Goal: Check status

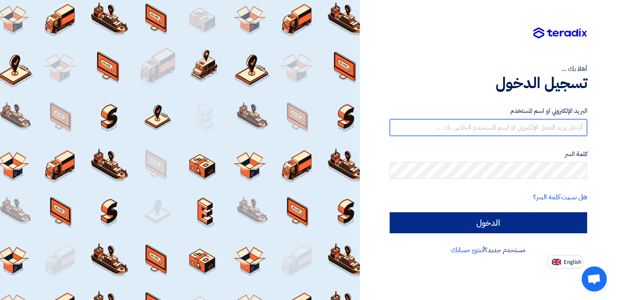
type input "[EMAIL_ADDRESS][DOMAIN_NAME]"
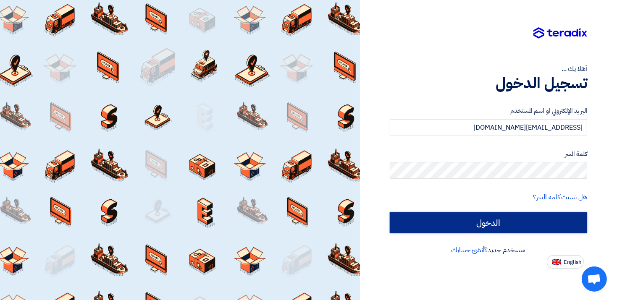
click at [512, 229] on input "الدخول" at bounding box center [489, 223] width 198 height 21
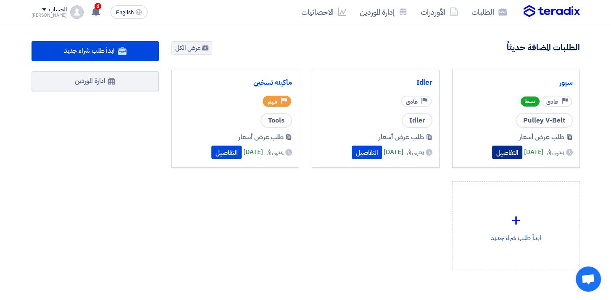
click at [492, 152] on button "التفاصيل" at bounding box center [507, 152] width 30 height 13
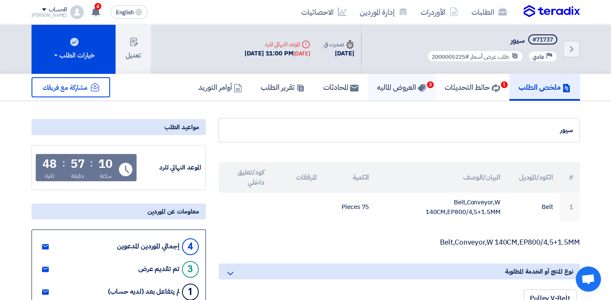
click at [390, 87] on h5 "العروض الماليه 3" at bounding box center [401, 87] width 49 height 10
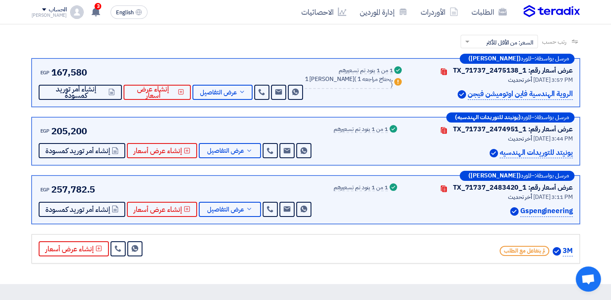
scroll to position [126, 0]
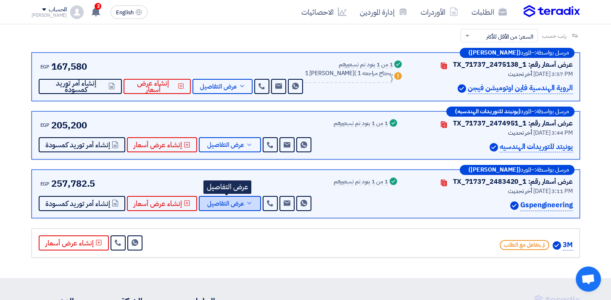
click at [246, 202] on icon at bounding box center [249, 203] width 7 height 7
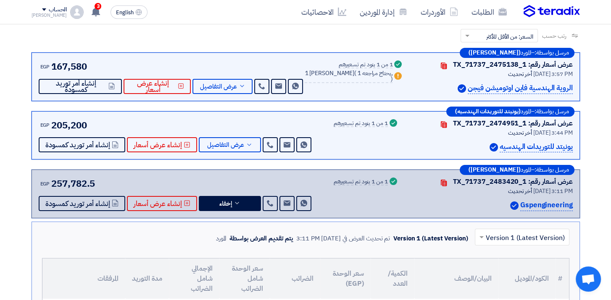
click at [372, 202] on div "Success 1 من 1 بنود تم تسعيرهم" at bounding box center [366, 194] width 65 height 34
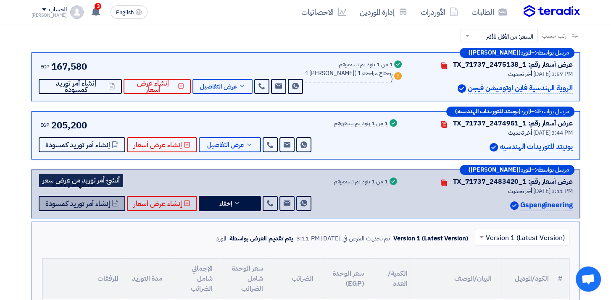
click at [68, 202] on span "إنشاء أمر توريد كمسودة" at bounding box center [77, 204] width 65 height 6
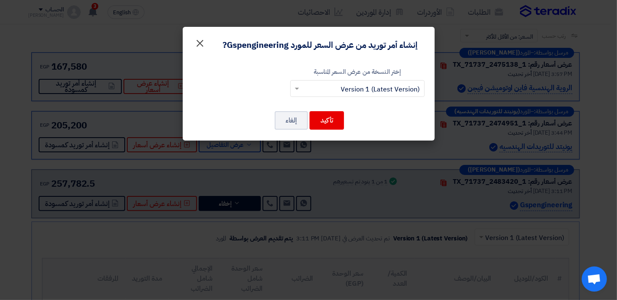
click at [198, 45] on span "×" at bounding box center [200, 42] width 10 height 25
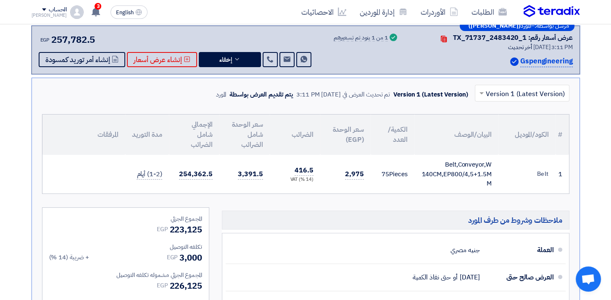
scroll to position [252, 0]
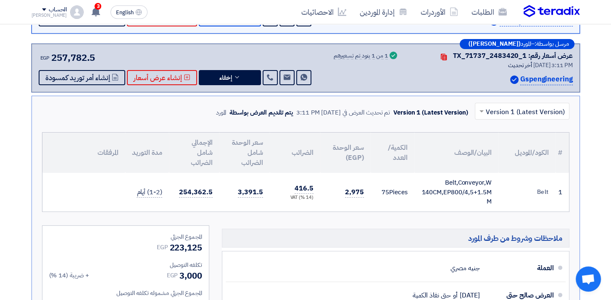
click at [595, 48] on section "عروض الأسعار المستلمة عروض 4 مقارنة عروض الأسعار مقارنة رقمية للعروض رتب حسب رت…" at bounding box center [305, 166] width 611 height 635
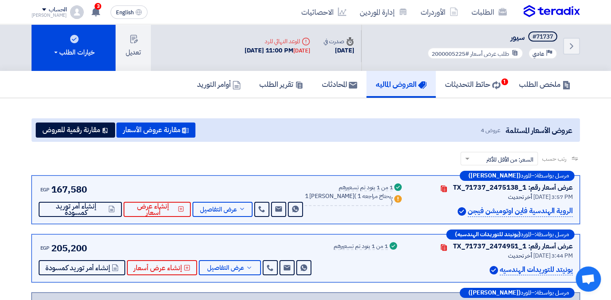
scroll to position [0, 0]
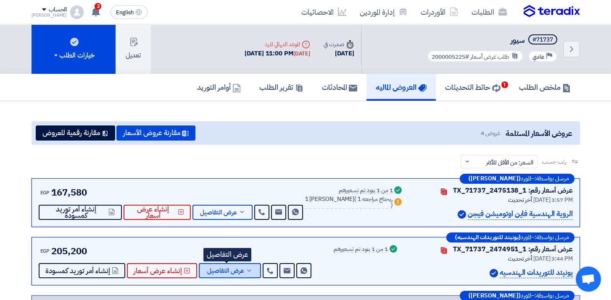
click at [223, 271] on span "عرض التفاصيل" at bounding box center [225, 271] width 37 height 6
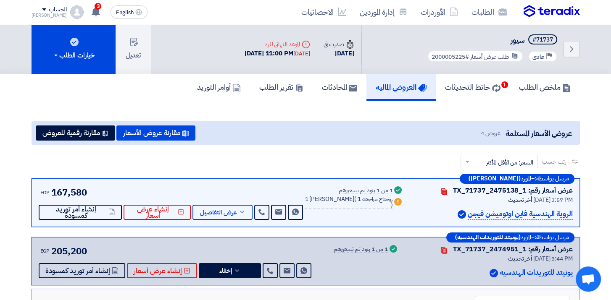
drag, startPoint x: 235, startPoint y: 222, endPoint x: 234, endPoint y: 213, distance: 8.9
click at [235, 222] on div "مرسل بواسطة: – المورد ([PERSON_NAME]) عرض أسعار رقم: TX_71737_2475138_1 Contact…" at bounding box center [306, 203] width 548 height 49
click at [233, 212] on span "عرض التفاصيل" at bounding box center [218, 213] width 37 height 6
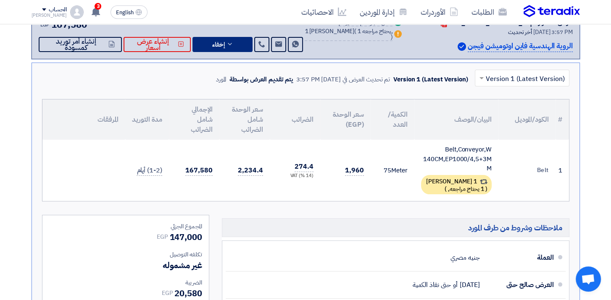
scroll to position [84, 0]
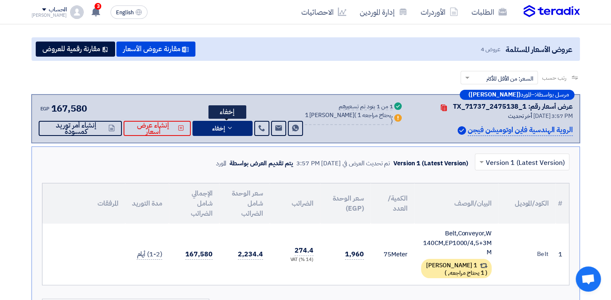
click at [219, 131] on span "إخفاء" at bounding box center [218, 129] width 13 height 6
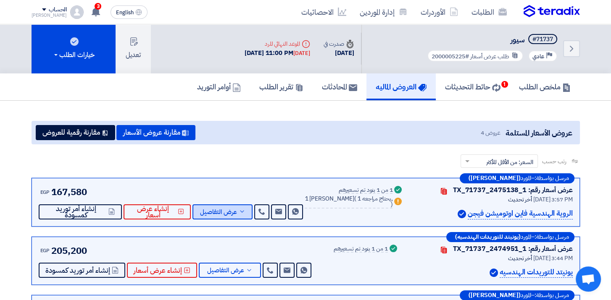
scroll to position [0, 0]
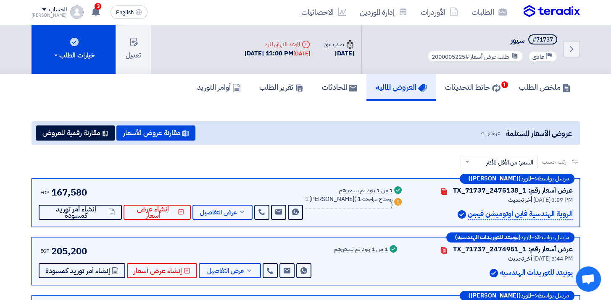
click at [522, 103] on section "عروض الأسعار المستلمة عروض 4 مقارنة عروض الأسعار مقارنة رقمية للعروض رتب حسب رت…" at bounding box center [305, 252] width 611 height 303
click at [464, 85] on h5 "حائط التحديثات 1" at bounding box center [472, 87] width 55 height 10
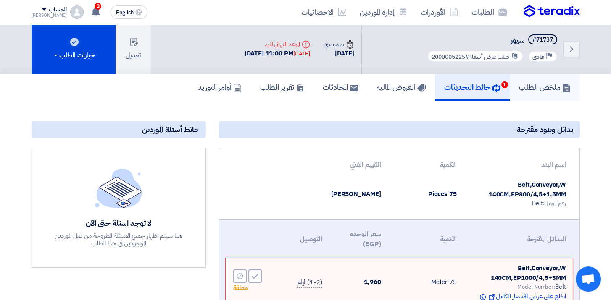
click at [543, 85] on h5 "ملخص الطلب" at bounding box center [545, 87] width 52 height 10
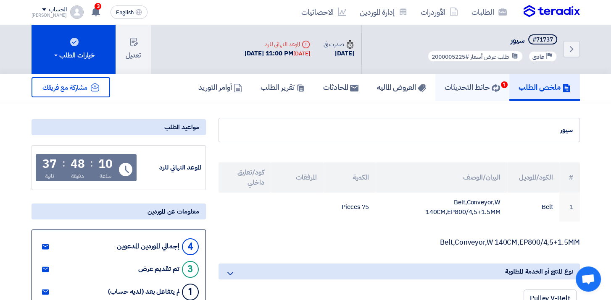
click at [456, 93] on link "حائط التحديثات 1" at bounding box center [472, 87] width 74 height 27
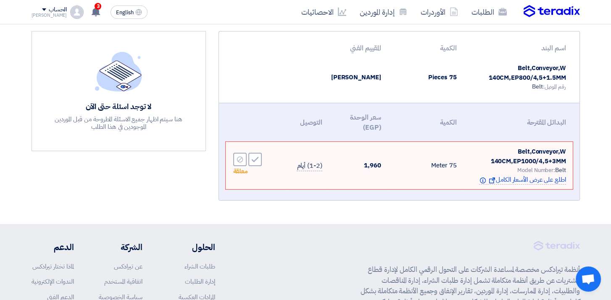
scroll to position [168, 0]
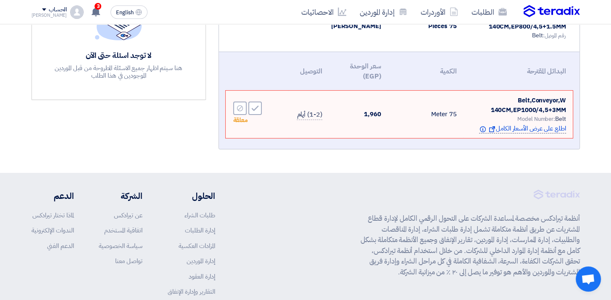
click at [504, 129] on span "اطلع على عرض الأسعار الكامل Show offer Info" at bounding box center [522, 129] width 87 height 10
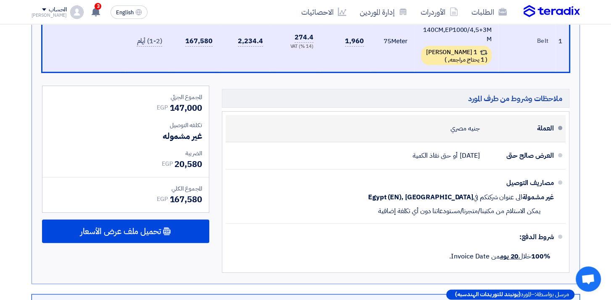
scroll to position [213, 0]
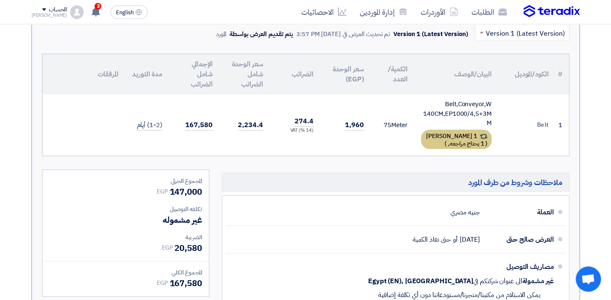
click at [473, 142] on span "1 يحتاج مراجعه," at bounding box center [466, 144] width 36 height 9
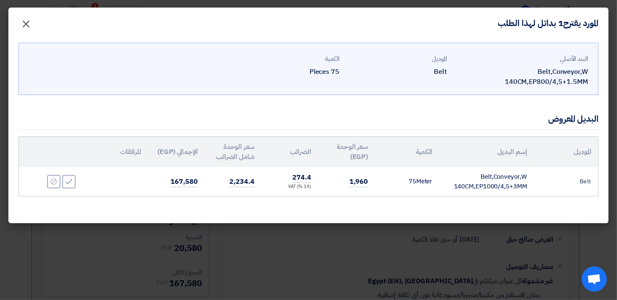
click at [26, 26] on span "×" at bounding box center [26, 23] width 10 height 25
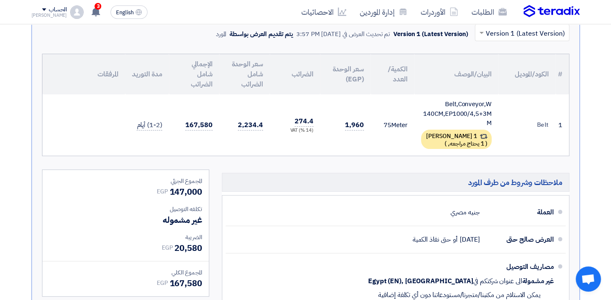
click at [596, 125] on section "عروض الأسعار المستلمة عروض 4 مقارنة عروض الأسعار مقارنة رقمية للعروض رتب حسب رت…" at bounding box center [305, 217] width 611 height 658
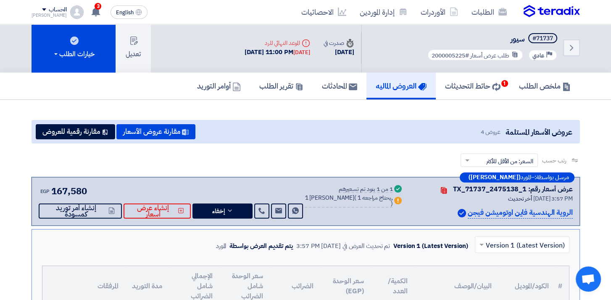
scroll to position [0, 0]
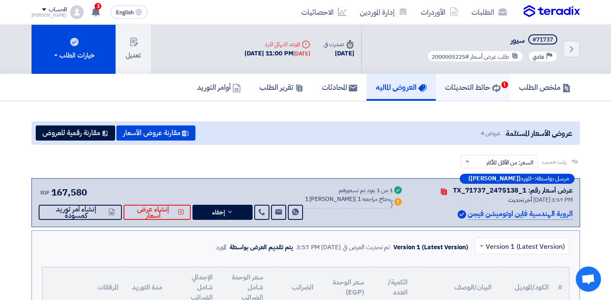
click at [457, 85] on h5 "حائط التحديثات 1" at bounding box center [472, 87] width 55 height 10
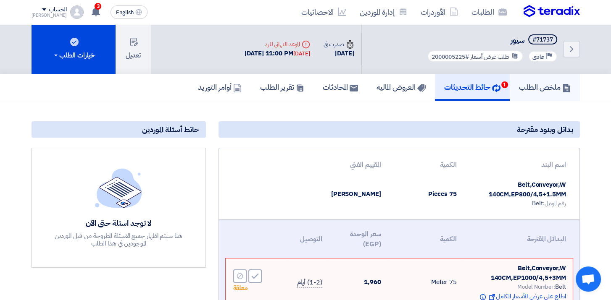
click at [532, 92] on link "ملخص الطلب" at bounding box center [545, 87] width 70 height 27
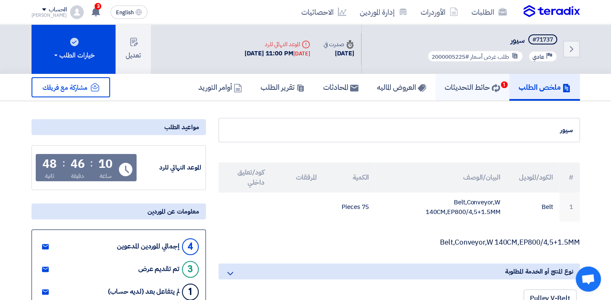
click at [483, 87] on h5 "حائط التحديثات 1" at bounding box center [472, 87] width 55 height 10
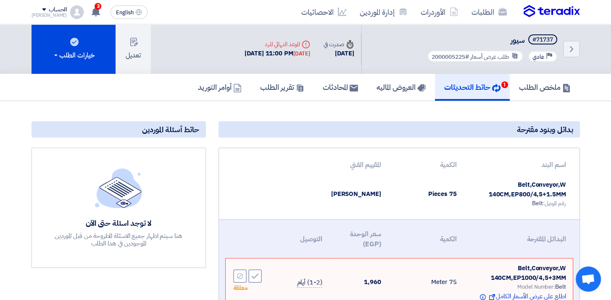
scroll to position [168, 0]
